Goal: Transaction & Acquisition: Subscribe to service/newsletter

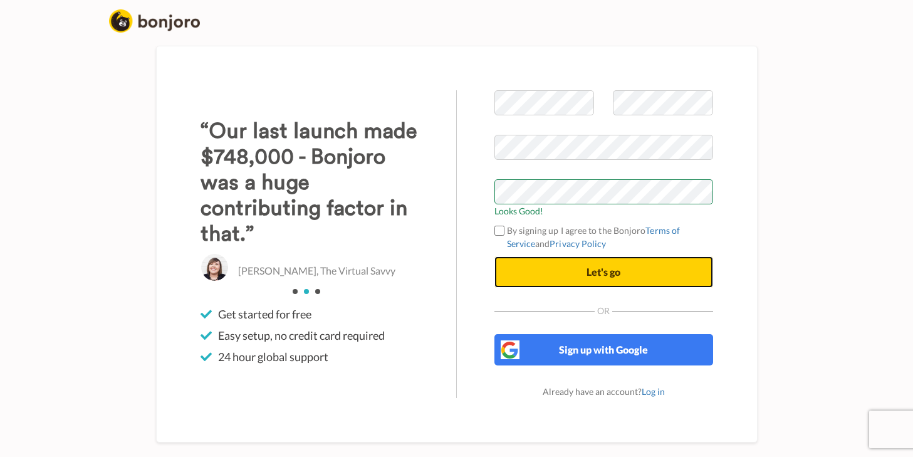
click at [660, 273] on button "Let's go" at bounding box center [603, 271] width 219 height 31
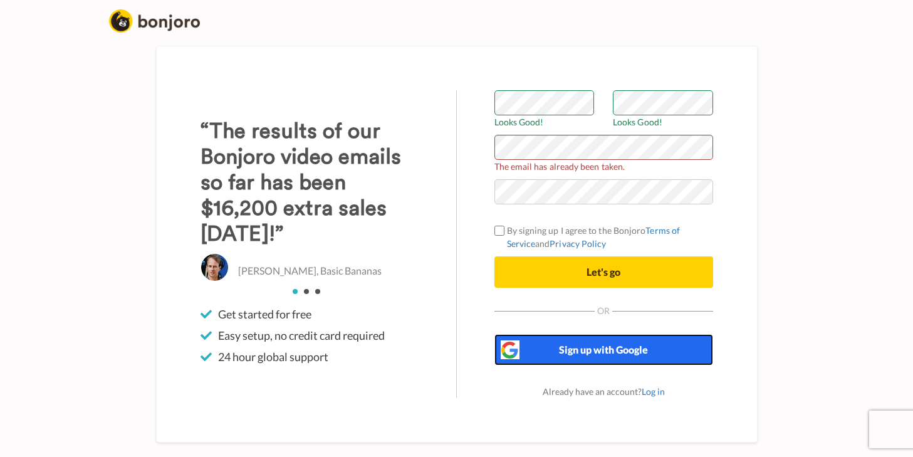
click at [613, 358] on button "Sign up with Google" at bounding box center [603, 349] width 219 height 31
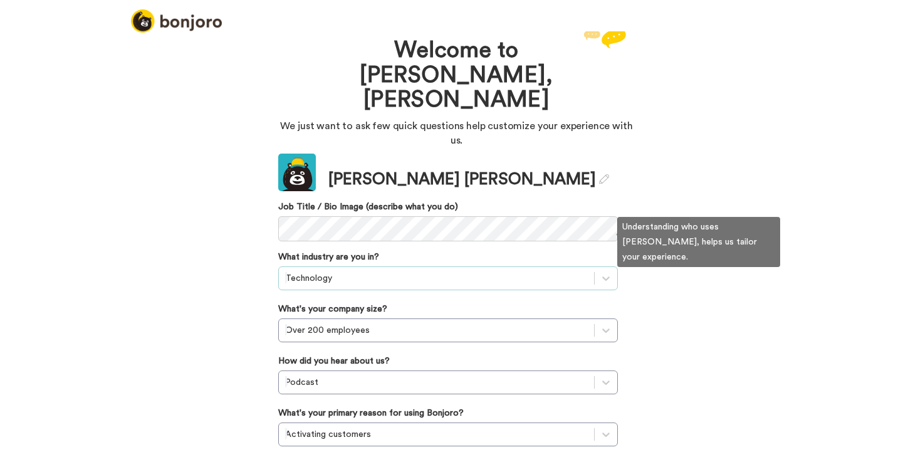
scroll to position [11, 0]
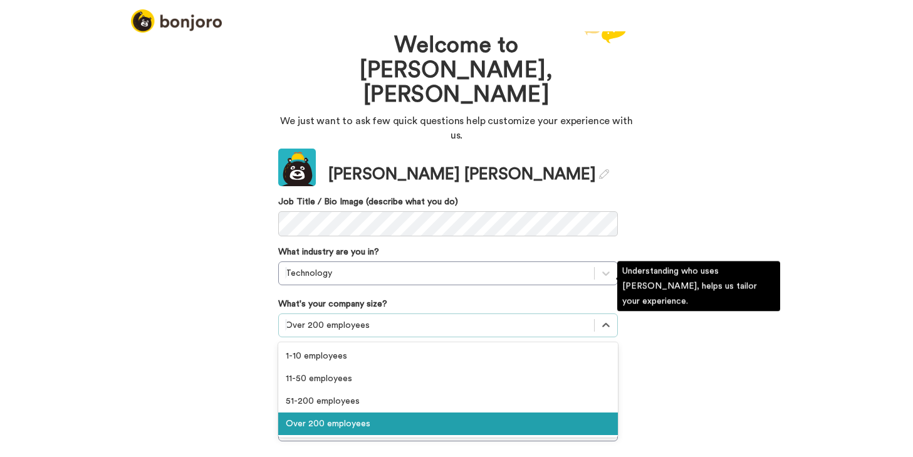
click at [380, 318] on div at bounding box center [436, 325] width 303 height 15
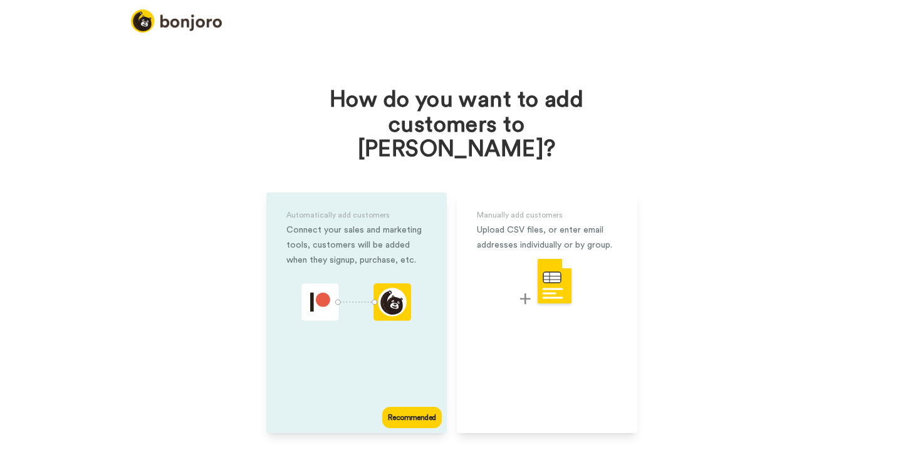
click at [372, 333] on div "Automatically add customers Connect your sales and marketing tools, customers w…" at bounding box center [356, 312] width 180 height 241
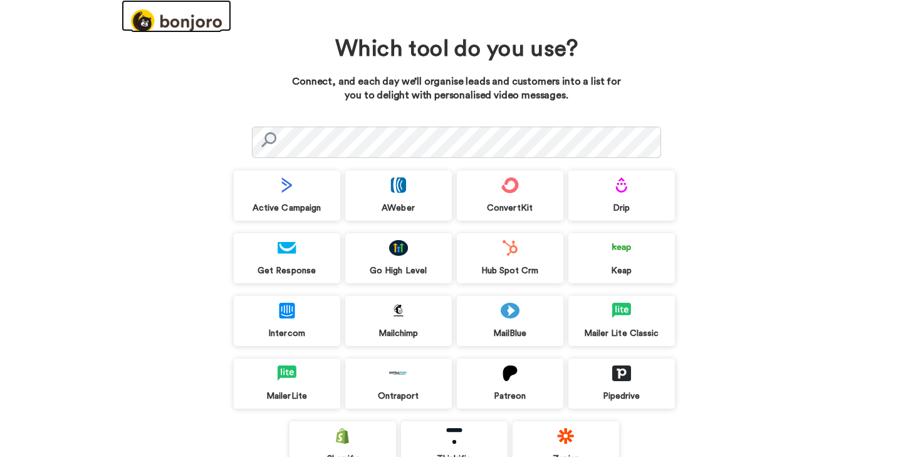
click at [174, 25] on img at bounding box center [176, 20] width 91 height 23
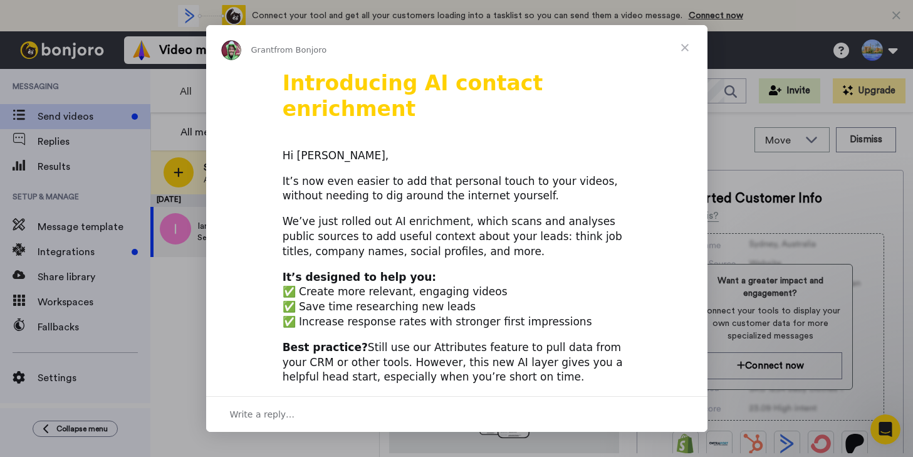
click at [686, 48] on span "Close" at bounding box center [684, 47] width 45 height 45
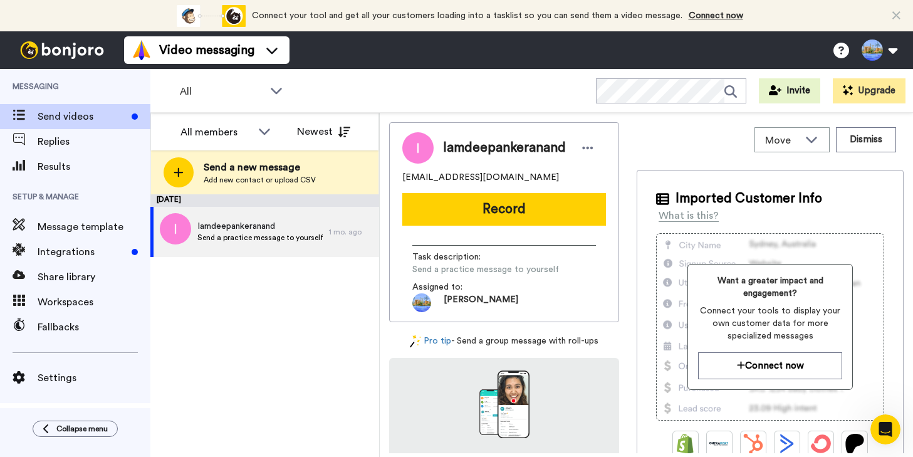
click at [524, 209] on button "Record" at bounding box center [504, 209] width 204 height 33
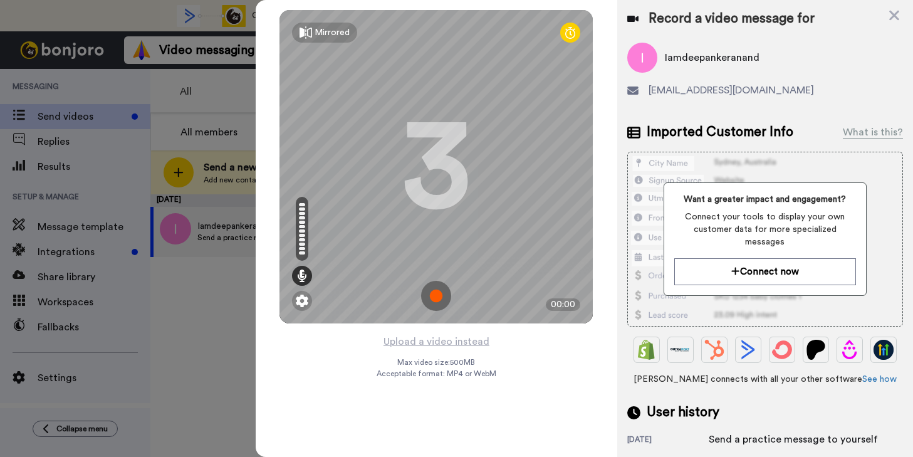
click at [439, 298] on img at bounding box center [436, 296] width 30 height 30
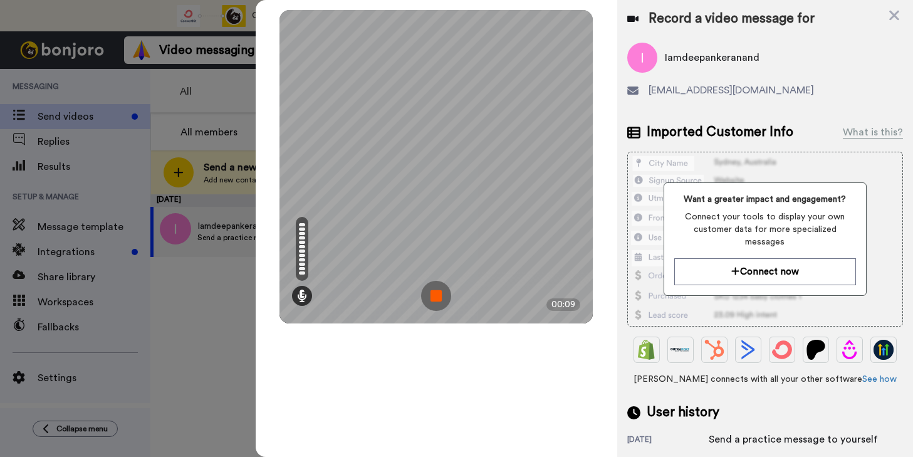
click at [445, 294] on img at bounding box center [436, 296] width 30 height 30
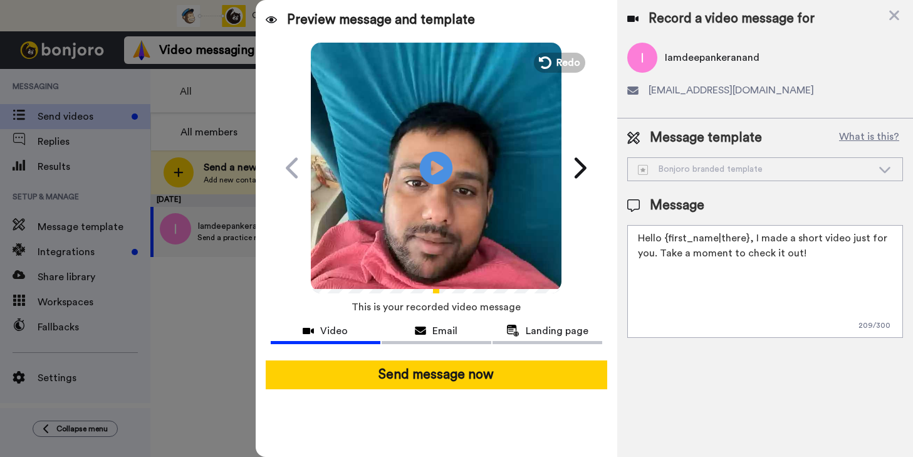
click at [430, 164] on icon at bounding box center [436, 167] width 33 height 33
click at [453, 334] on span "Email" at bounding box center [444, 330] width 25 height 15
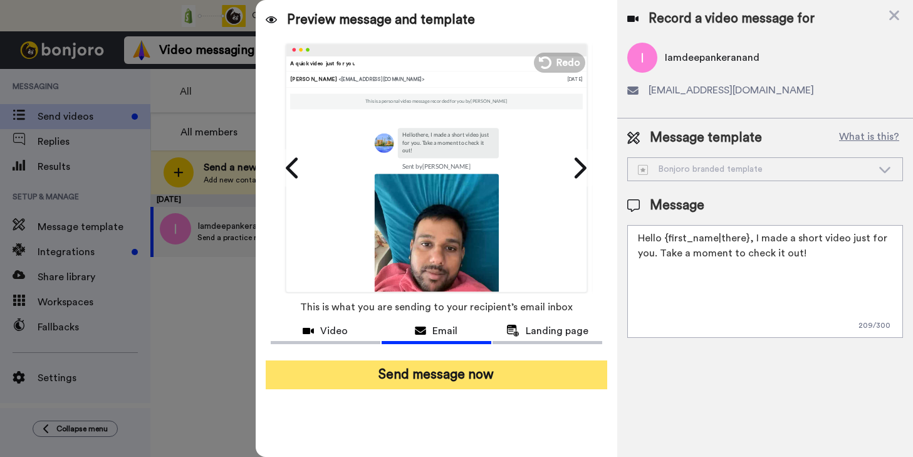
click at [450, 377] on button "Send message now" at bounding box center [436, 374] width 341 height 29
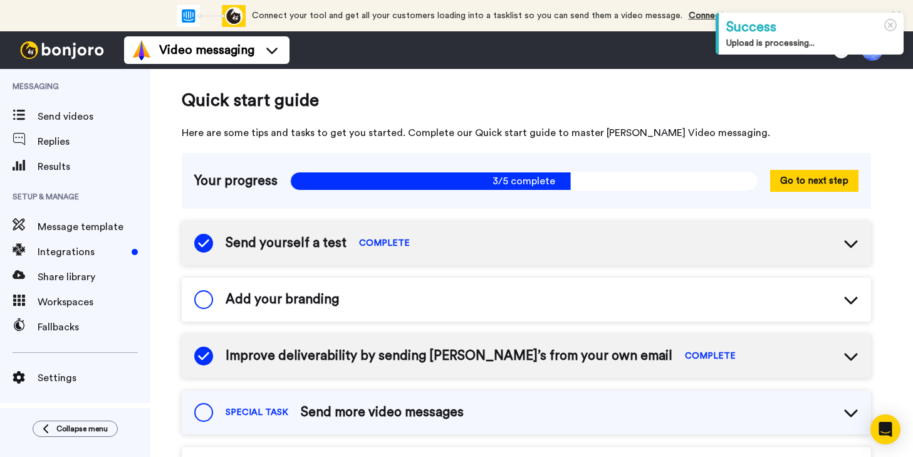
click at [288, 301] on span "Add your branding" at bounding box center [281, 299] width 113 height 19
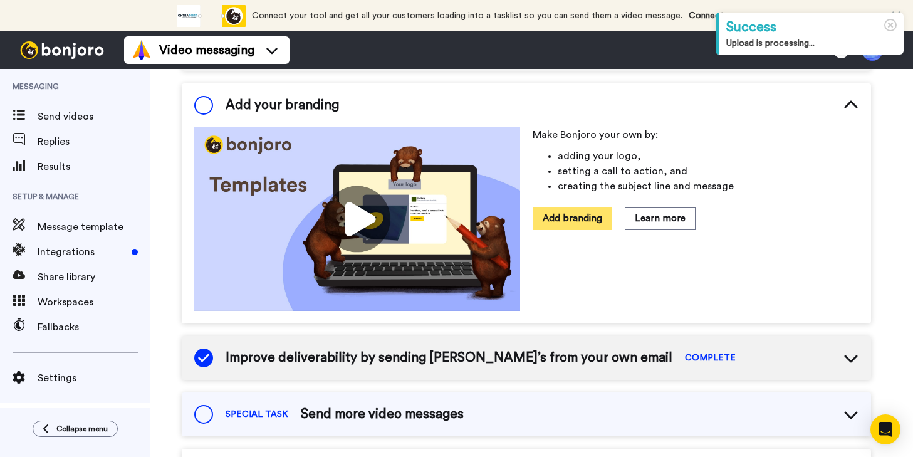
scroll to position [193, 0]
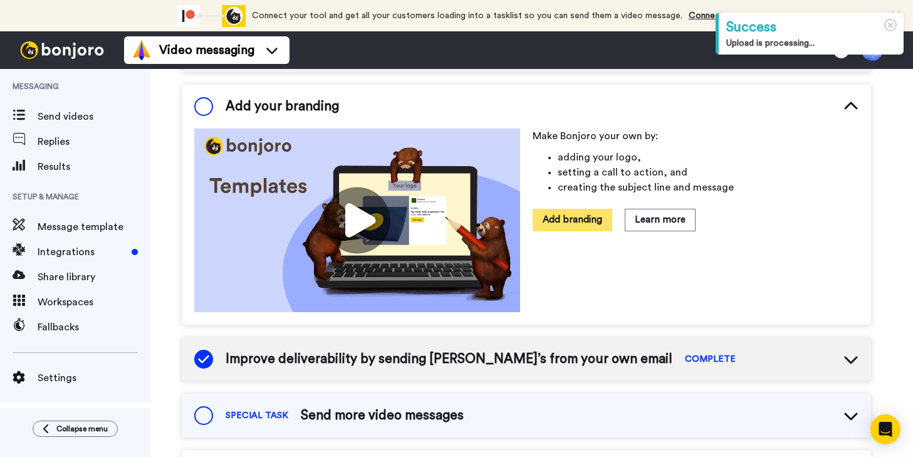
click at [564, 219] on button "Add branding" at bounding box center [572, 220] width 80 height 22
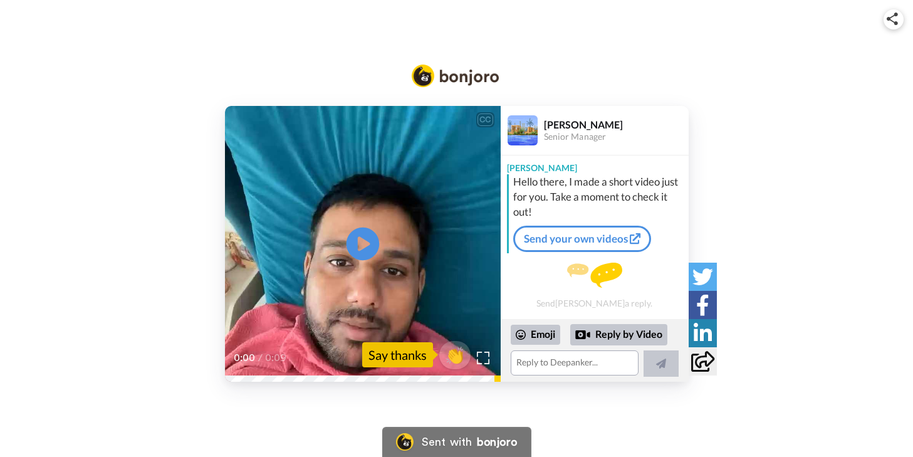
click at [360, 243] on icon "Play/Pause" at bounding box center [362, 244] width 33 height 60
